Goal: Task Accomplishment & Management: Use online tool/utility

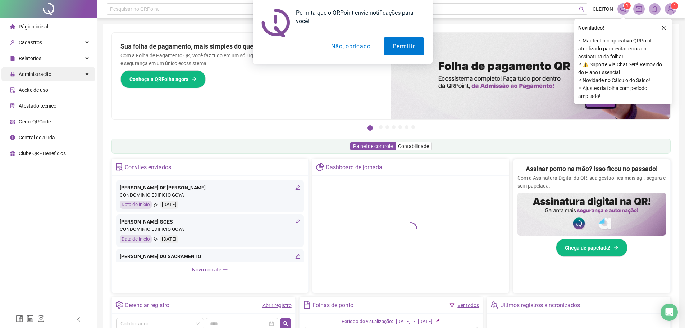
click at [78, 74] on div "Administração" at bounding box center [48, 74] width 94 height 14
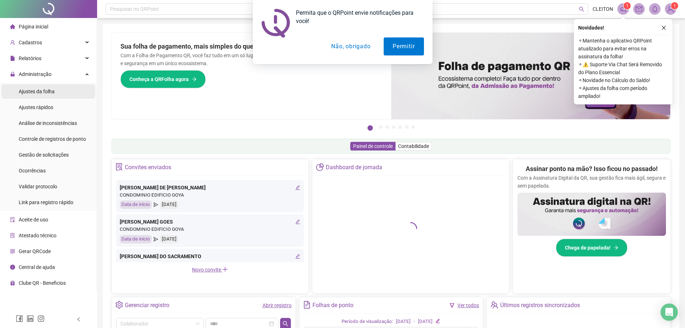
click at [48, 92] on span "Ajustes da folha" at bounding box center [37, 92] width 36 height 6
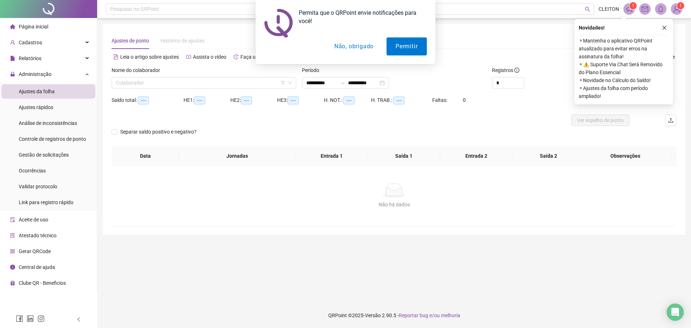
type input "**********"
click at [219, 84] on input "search" at bounding box center [200, 82] width 169 height 11
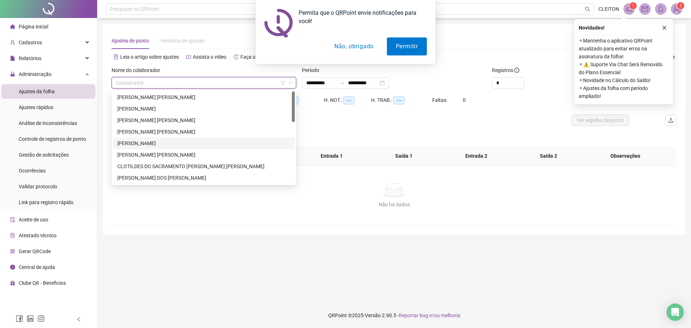
click at [132, 141] on div "[PERSON_NAME]" at bounding box center [203, 143] width 173 height 8
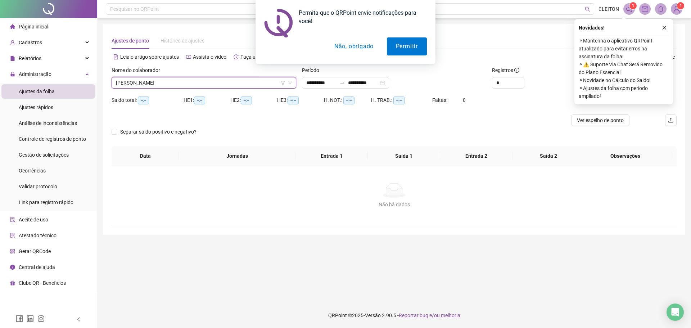
click at [353, 49] on button "Não, obrigado" at bounding box center [353, 46] width 57 height 18
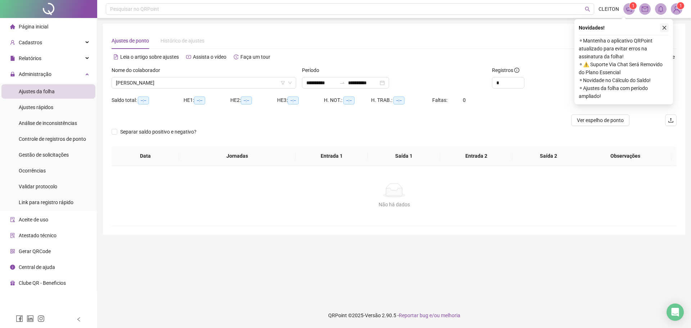
click at [665, 28] on icon "close" at bounding box center [664, 27] width 5 height 5
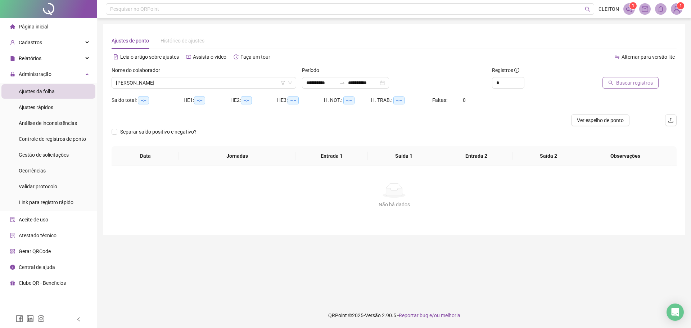
click at [636, 84] on span "Buscar registros" at bounding box center [634, 83] width 37 height 8
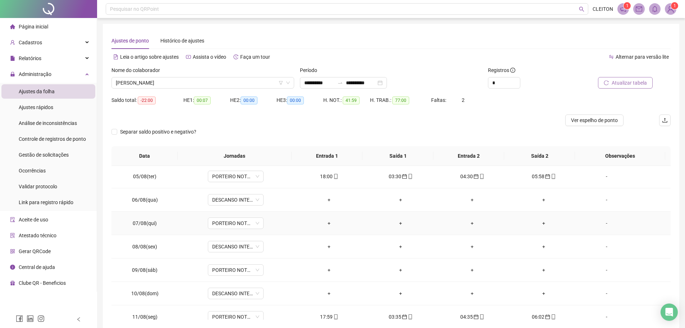
scroll to position [108, 0]
